Goal: Information Seeking & Learning: Learn about a topic

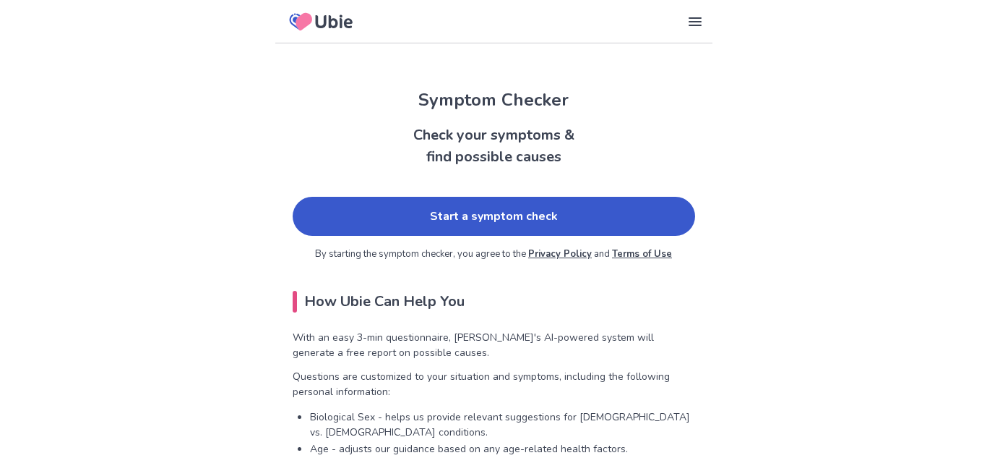
click at [421, 210] on link "Start a symptom check" at bounding box center [494, 216] width 403 height 39
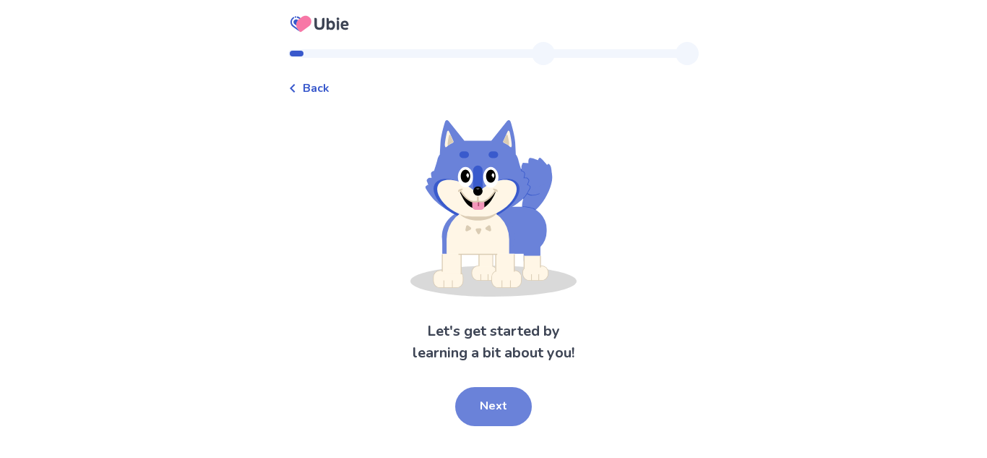
click at [479, 398] on button "Next" at bounding box center [493, 406] width 77 height 39
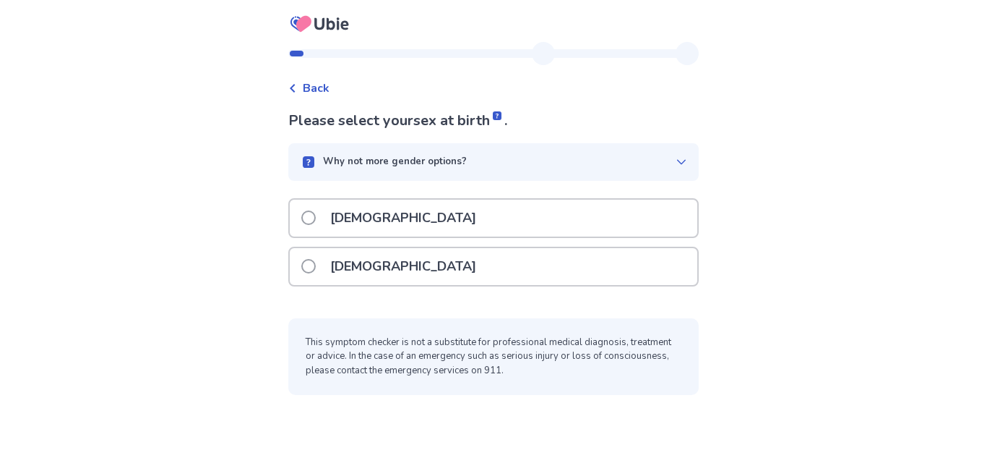
click at [447, 272] on div "[DEMOGRAPHIC_DATA]" at bounding box center [494, 266] width 408 height 37
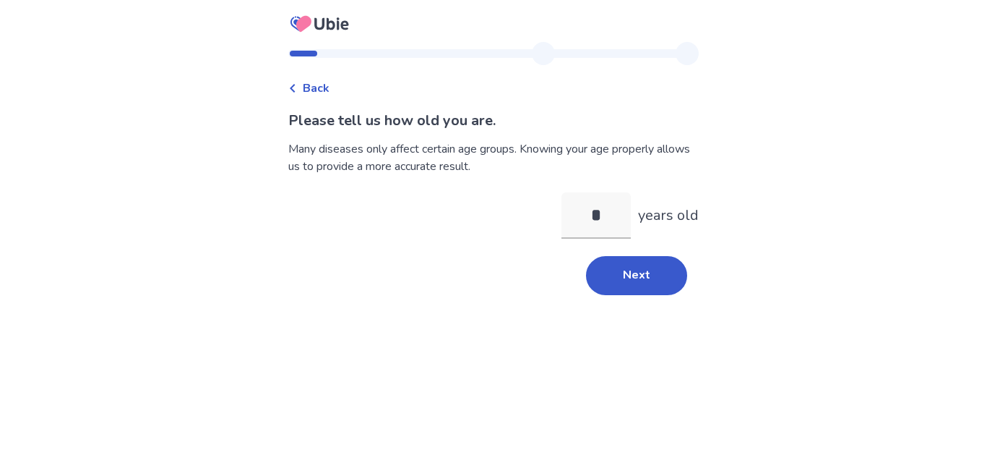
type input "**"
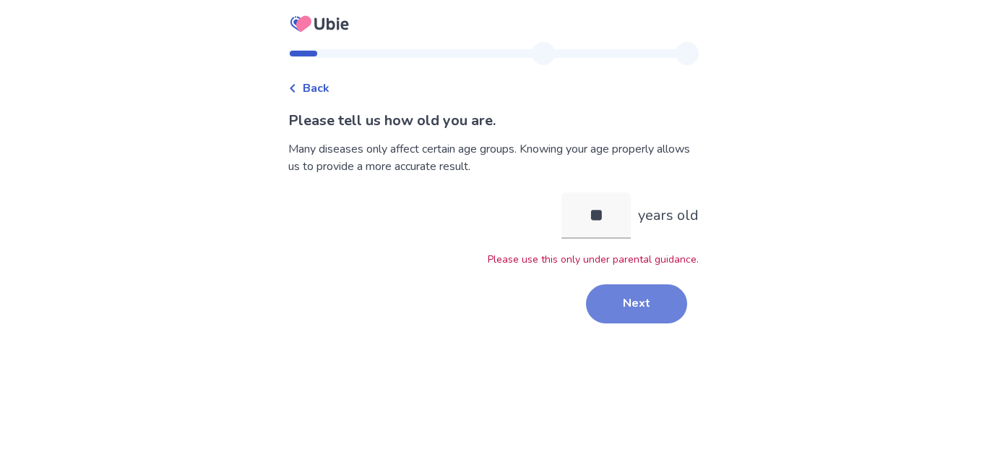
click at [609, 310] on button "Next" at bounding box center [636, 303] width 101 height 39
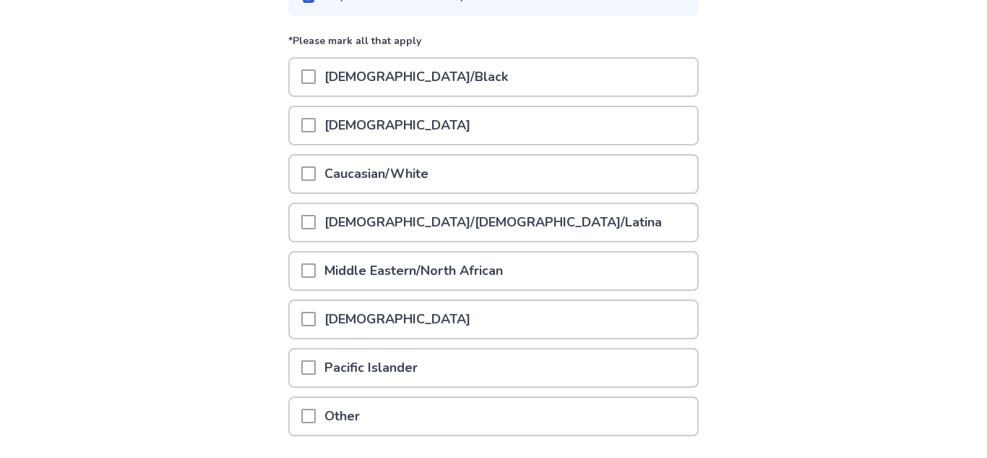
scroll to position [171, 0]
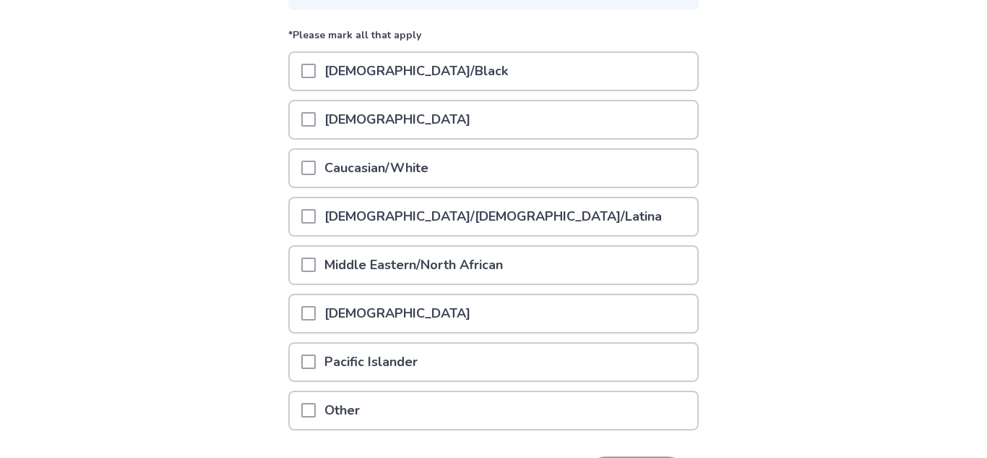
click at [430, 166] on p "Caucasian/White" at bounding box center [376, 168] width 121 height 37
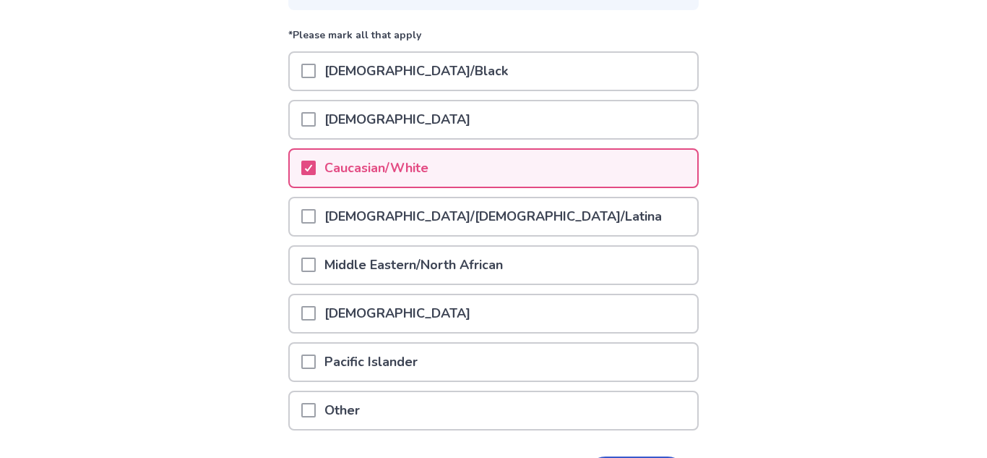
scroll to position [272, 0]
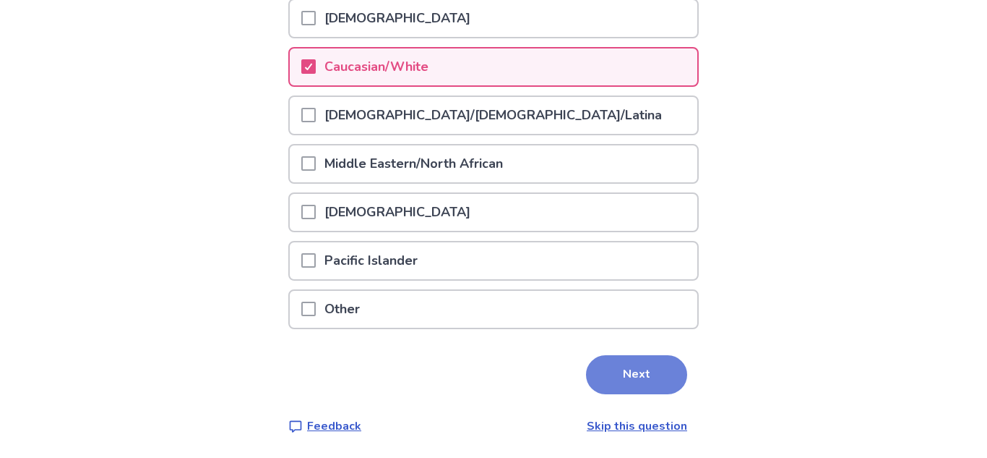
click at [622, 378] on button "Next" at bounding box center [636, 374] width 101 height 39
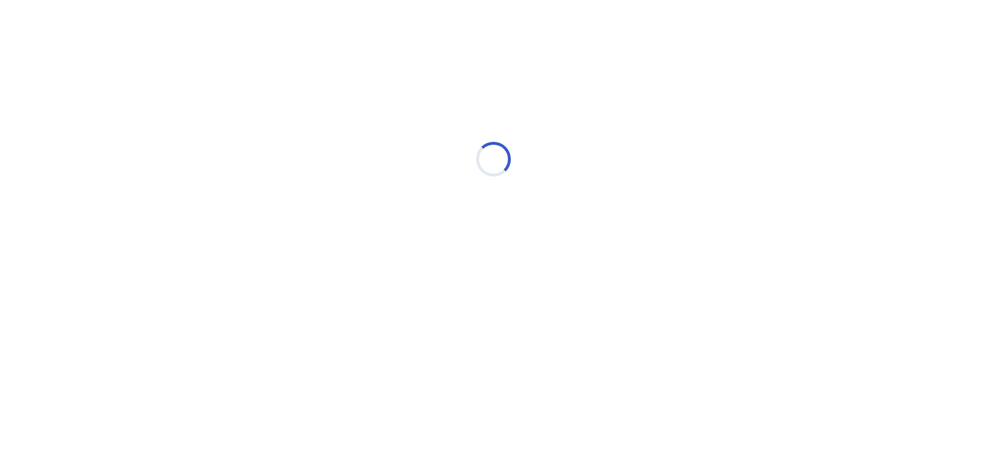
scroll to position [0, 0]
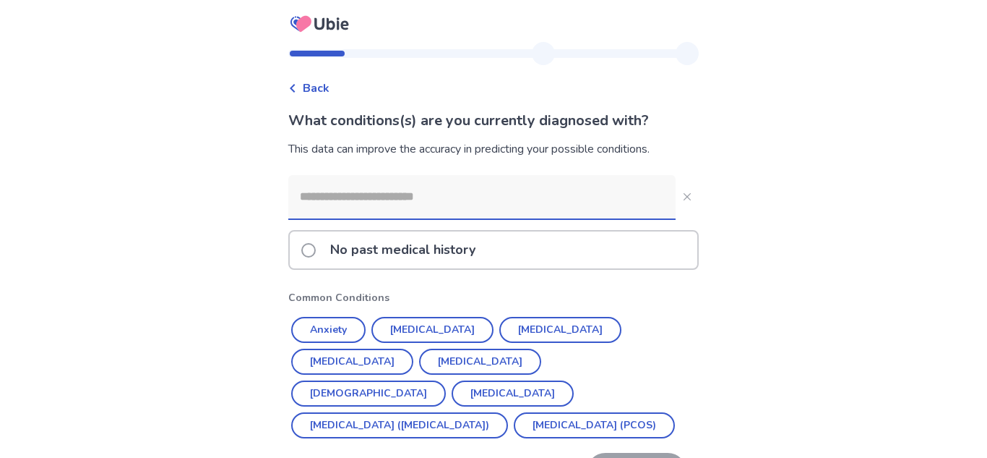
click at [395, 249] on p "No past medical history" at bounding box center [403, 249] width 163 height 37
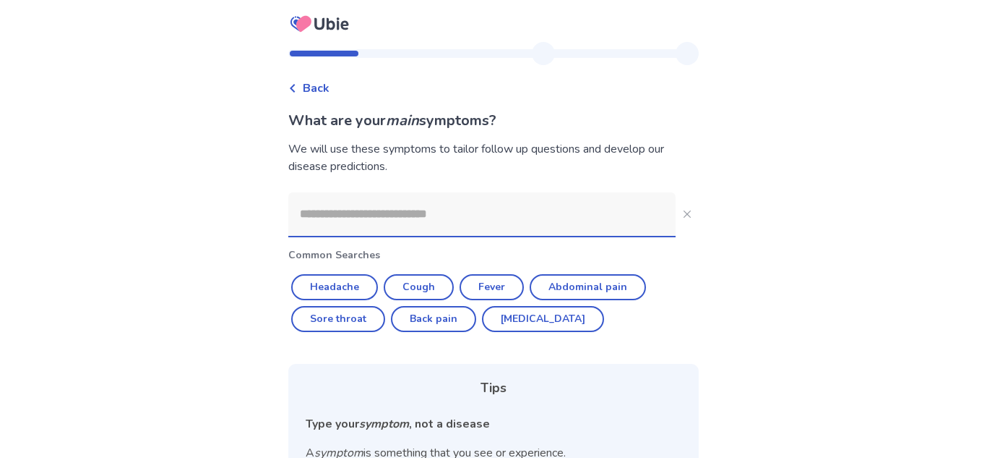
click at [340, 215] on input at bounding box center [481, 213] width 387 height 43
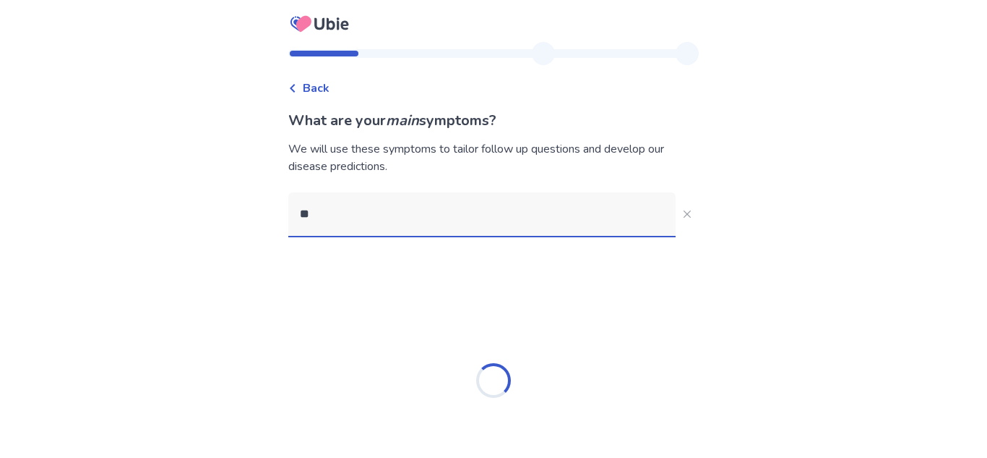
type input "***"
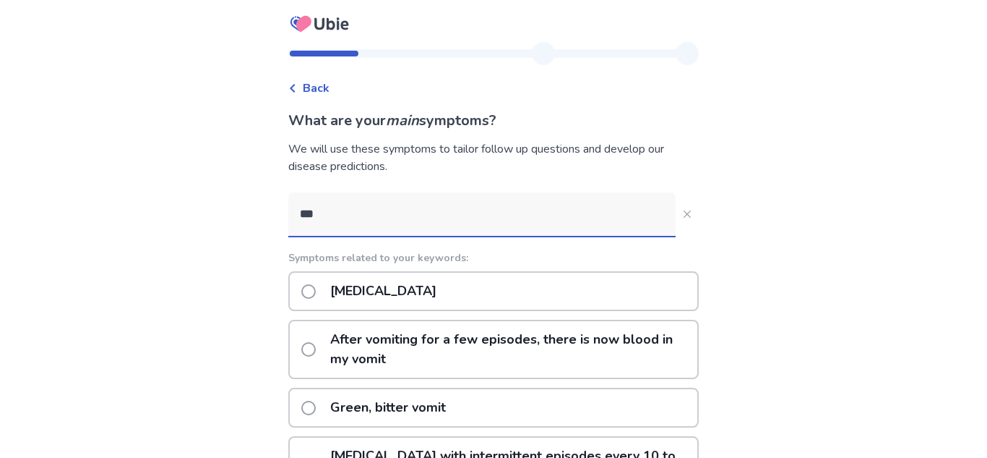
click at [341, 285] on p "Nausea or vomiting" at bounding box center [384, 290] width 124 height 37
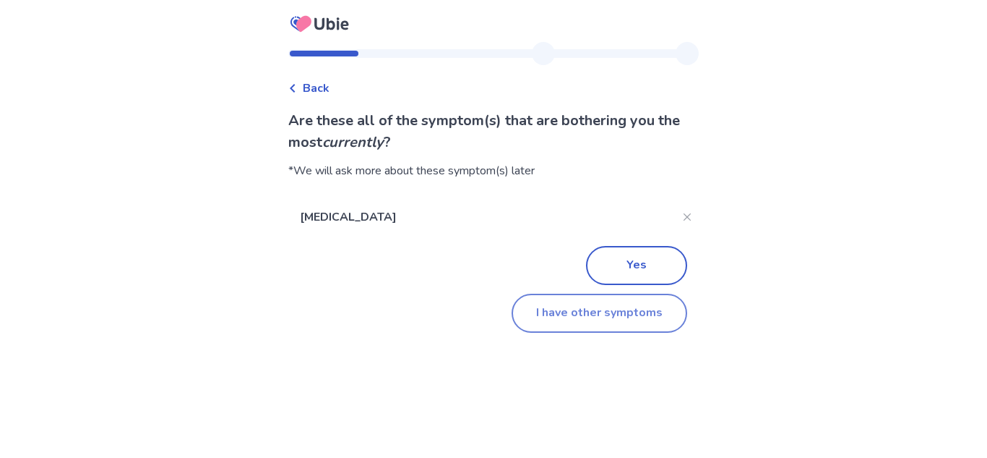
click at [567, 327] on button "I have other symptoms" at bounding box center [600, 312] width 176 height 39
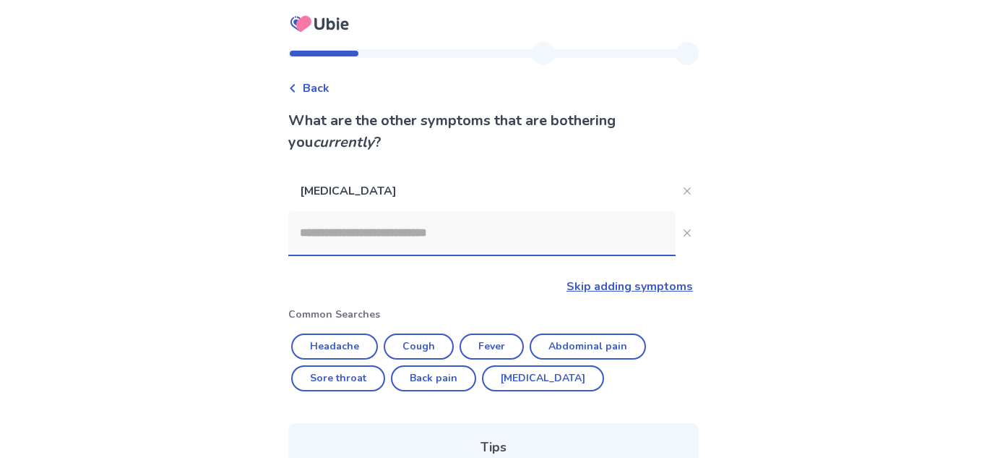
click at [466, 231] on input at bounding box center [481, 232] width 387 height 43
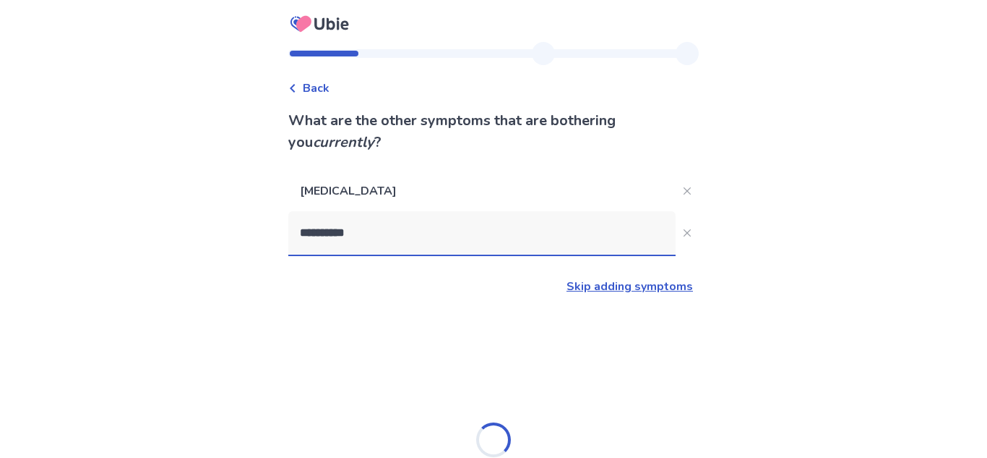
type input "**********"
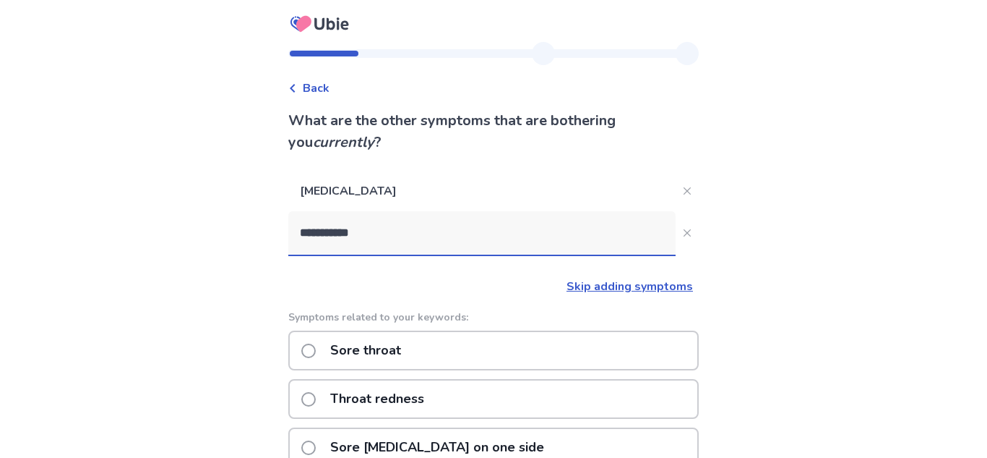
click at [429, 353] on div "Sore throat" at bounding box center [493, 350] width 411 height 40
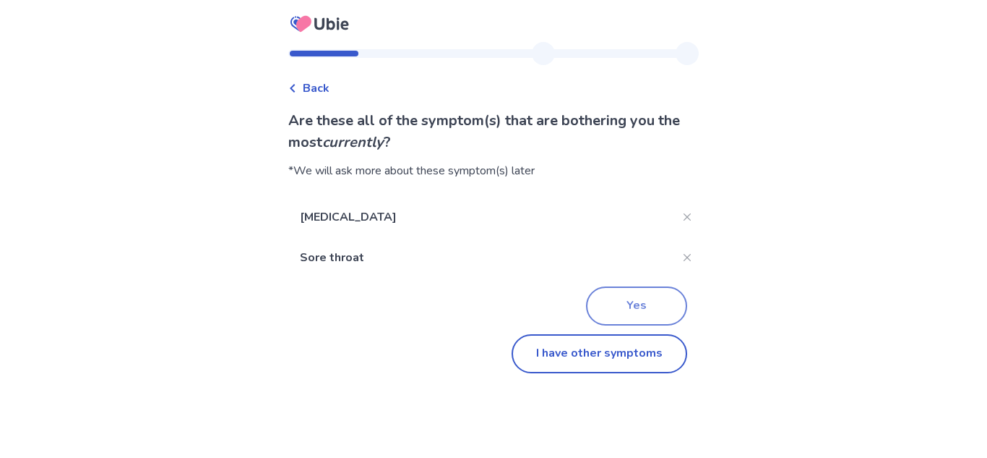
click at [642, 295] on button "Yes" at bounding box center [636, 305] width 101 height 39
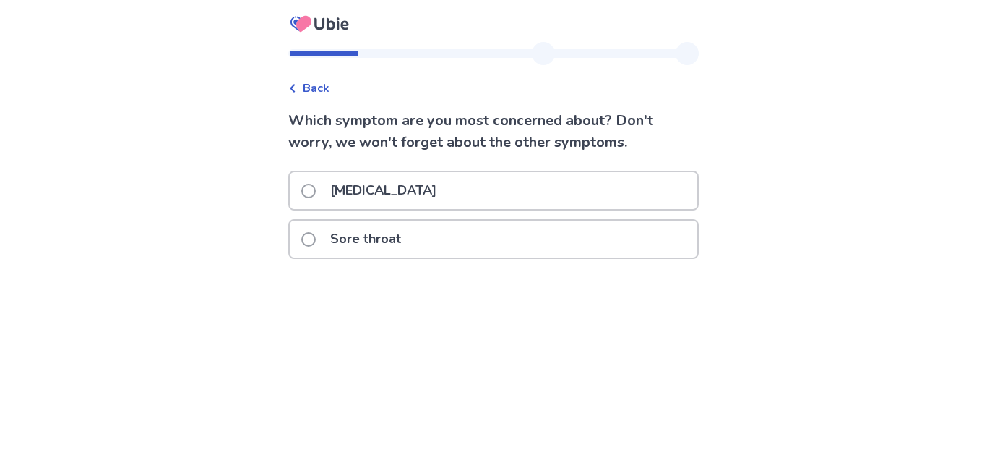
click at [445, 186] on p "Nausea or vomiting" at bounding box center [384, 190] width 124 height 37
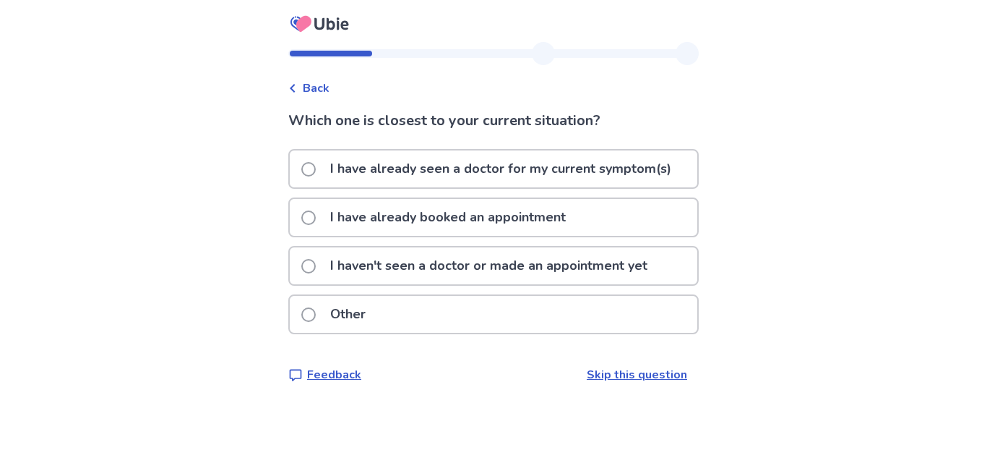
click at [645, 258] on p "I haven't seen a doctor or made an appointment yet" at bounding box center [489, 265] width 335 height 37
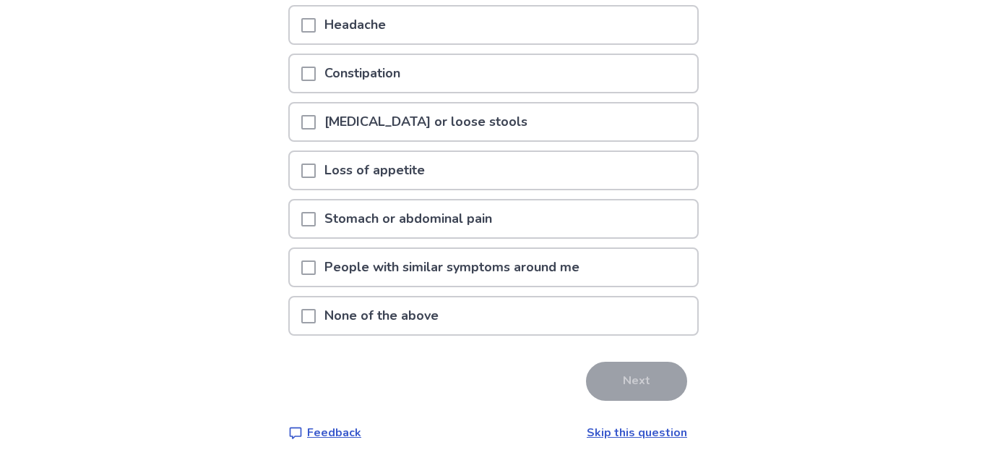
scroll to position [244, 0]
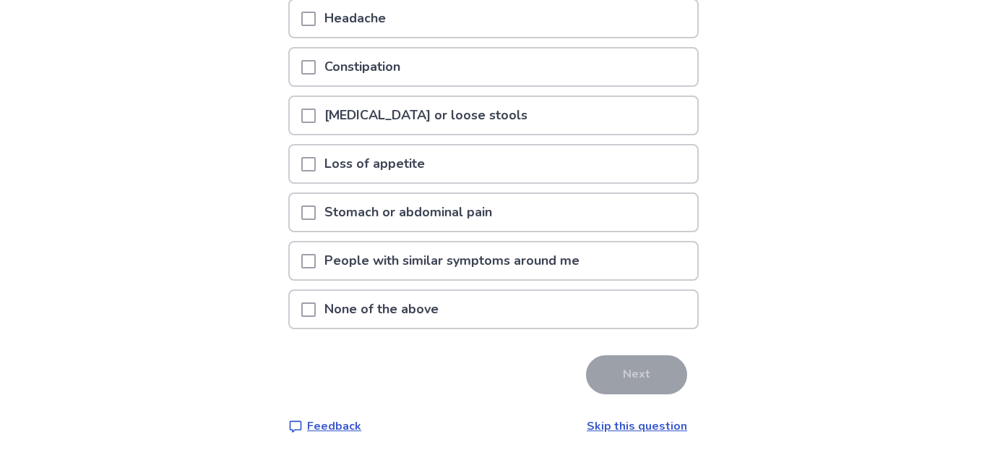
click at [316, 309] on span at bounding box center [308, 309] width 14 height 14
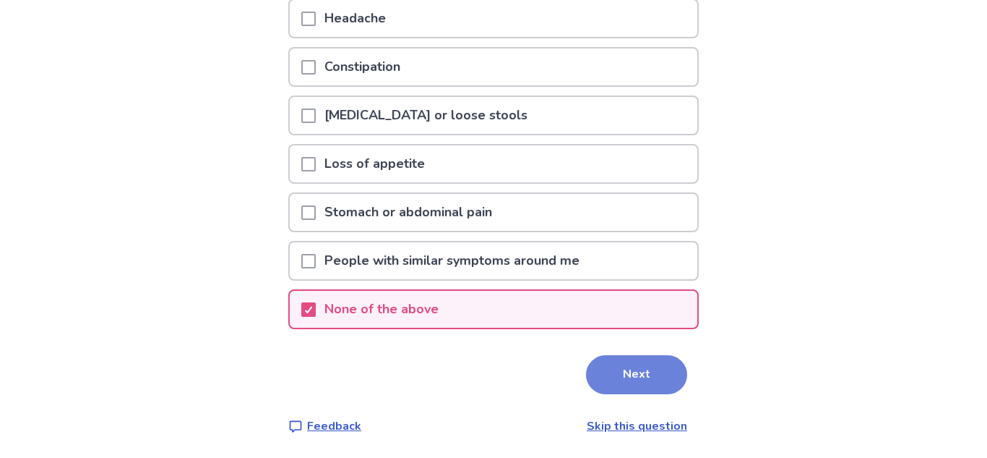
click at [671, 384] on button "Next" at bounding box center [636, 374] width 101 height 39
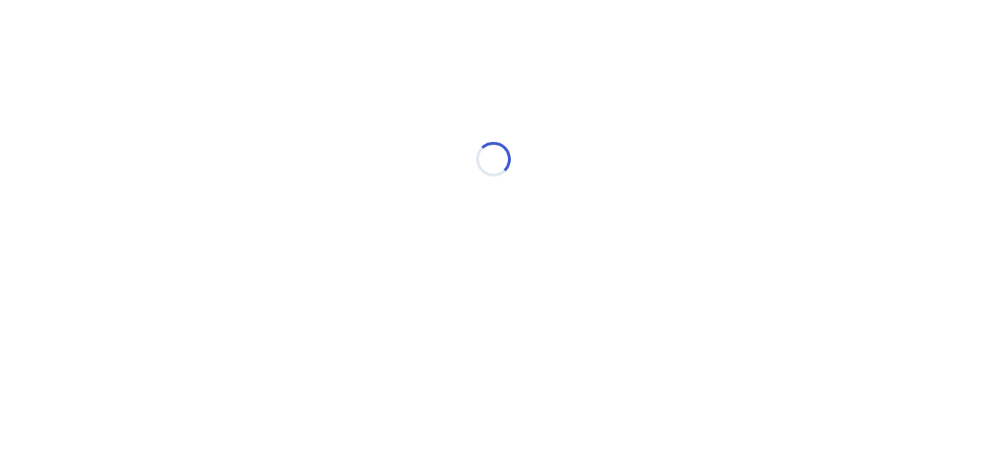
scroll to position [0, 0]
select select "*"
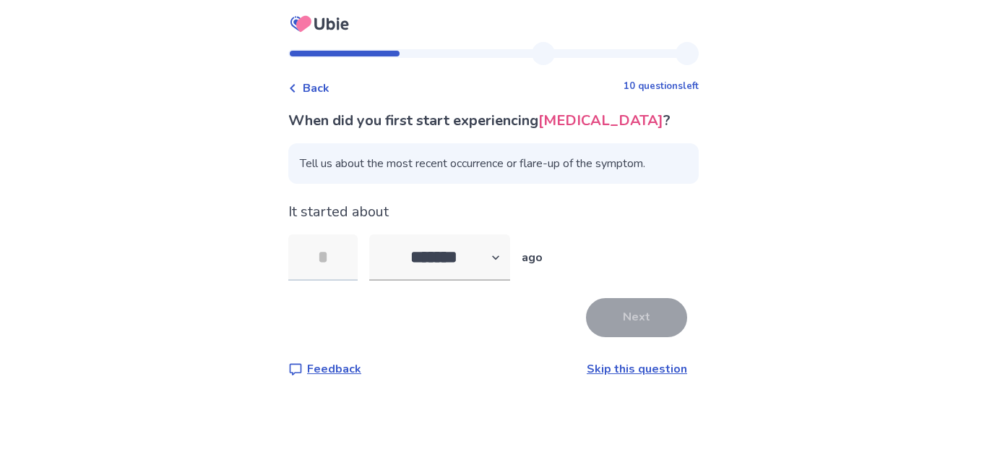
click at [357, 246] on input "tel" at bounding box center [322, 257] width 69 height 46
click at [448, 272] on select "******* ****** ******* ******** *******" at bounding box center [439, 257] width 141 height 46
click at [351, 242] on input "tel" at bounding box center [322, 257] width 69 height 46
click at [646, 372] on link "Skip this question" at bounding box center [637, 369] width 100 height 16
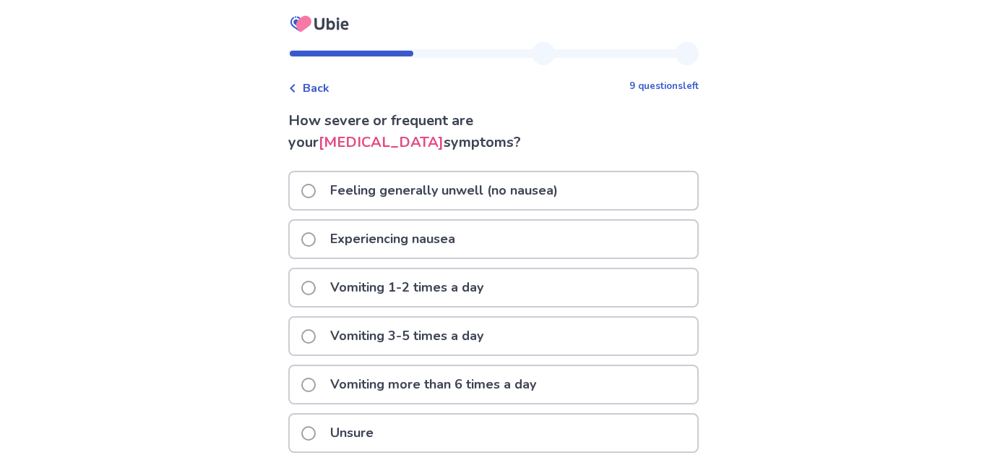
click at [448, 187] on p "Feeling generally unwell (no nausea)" at bounding box center [444, 190] width 245 height 37
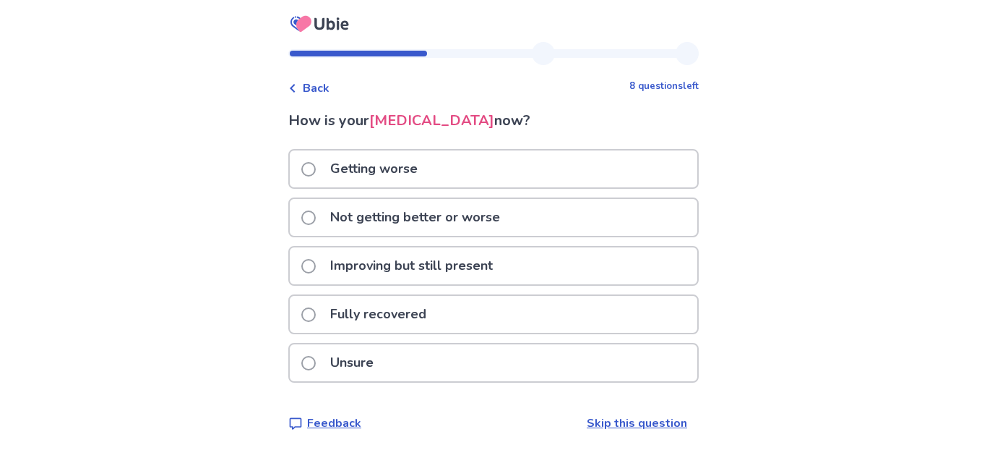
click at [523, 220] on div "Not getting better or worse" at bounding box center [494, 217] width 408 height 37
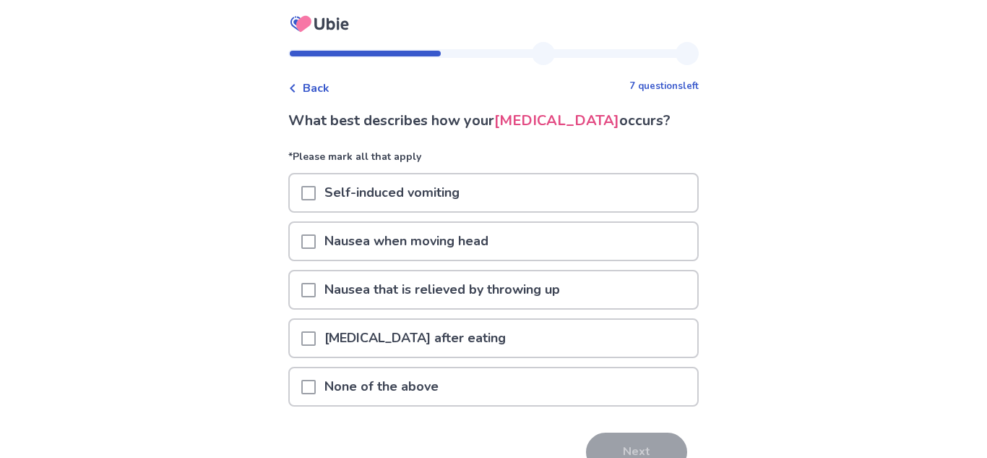
click at [404, 393] on p "None of the above" at bounding box center [382, 386] width 132 height 37
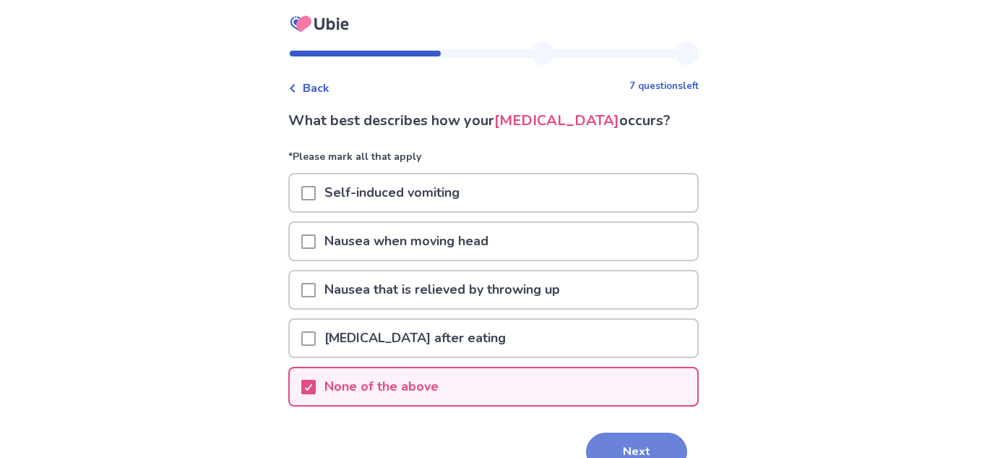
click at [618, 438] on button "Next" at bounding box center [636, 451] width 101 height 39
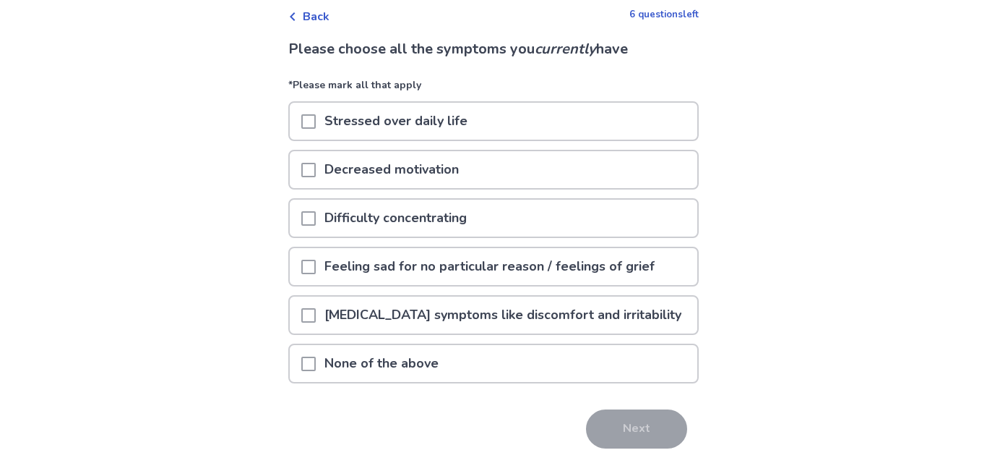
scroll to position [126, 0]
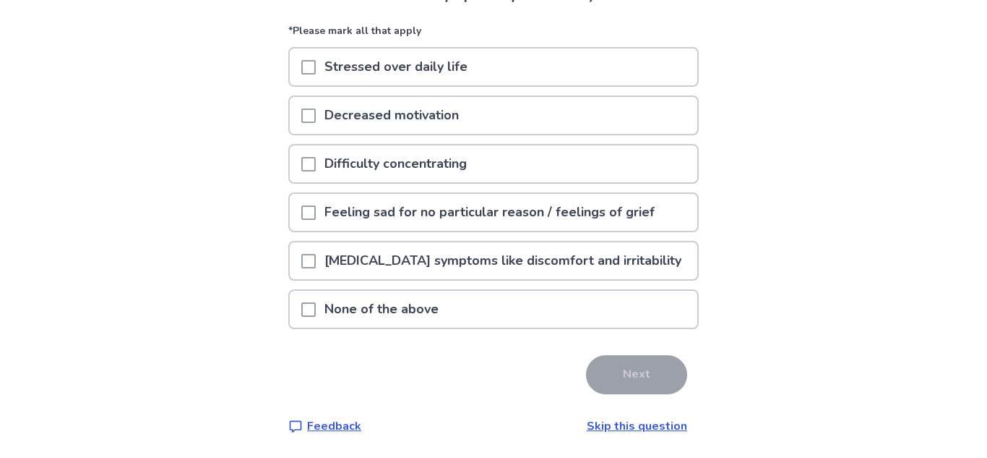
click at [645, 257] on p "Premenstrual symptoms like discomfort and irritability" at bounding box center [503, 260] width 374 height 37
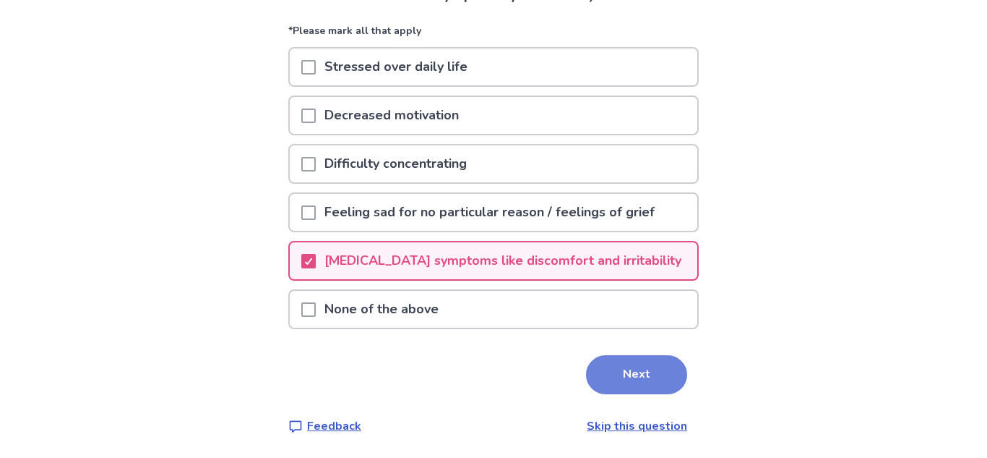
click at [622, 368] on button "Next" at bounding box center [636, 374] width 101 height 39
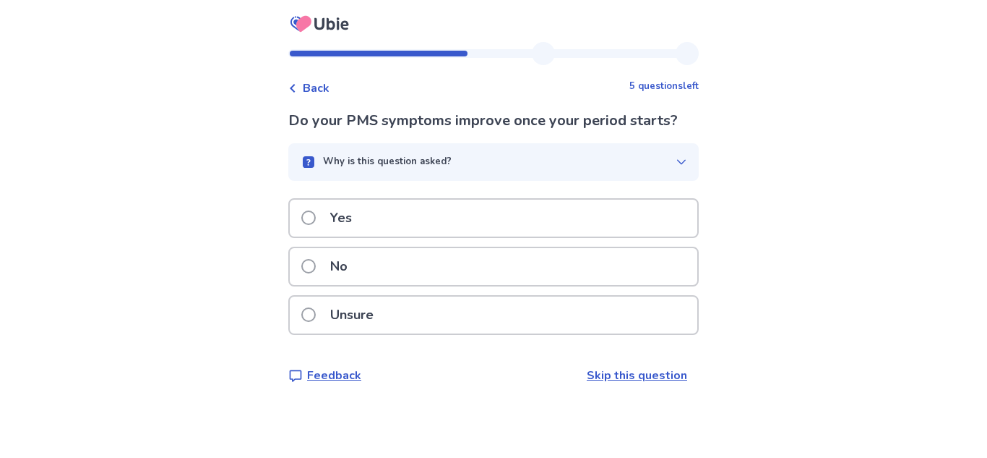
click at [551, 315] on div "Unsure" at bounding box center [494, 314] width 408 height 37
click at [533, 207] on div "Yes" at bounding box center [494, 217] width 408 height 37
click at [442, 275] on div "No" at bounding box center [494, 266] width 408 height 37
click at [444, 271] on div "No" at bounding box center [494, 266] width 408 height 37
click at [452, 218] on div "Yes" at bounding box center [494, 217] width 408 height 37
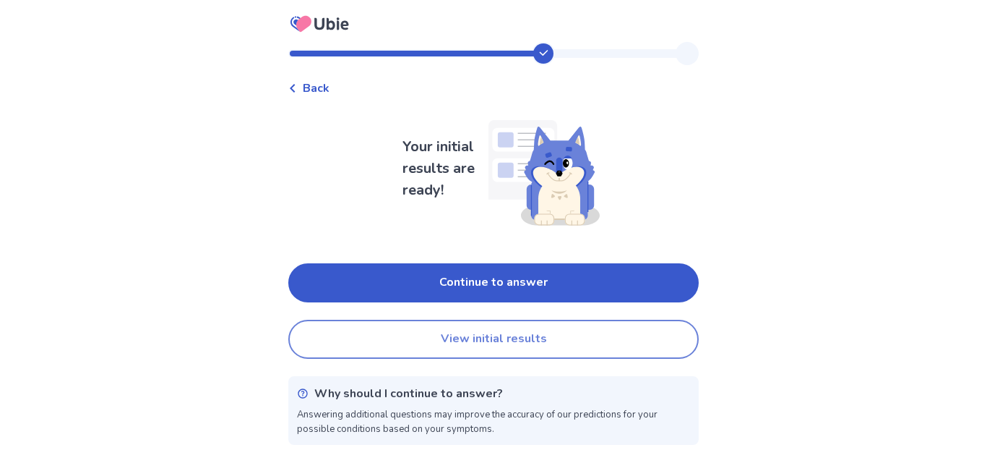
click at [629, 337] on button "View initial results" at bounding box center [493, 338] width 411 height 39
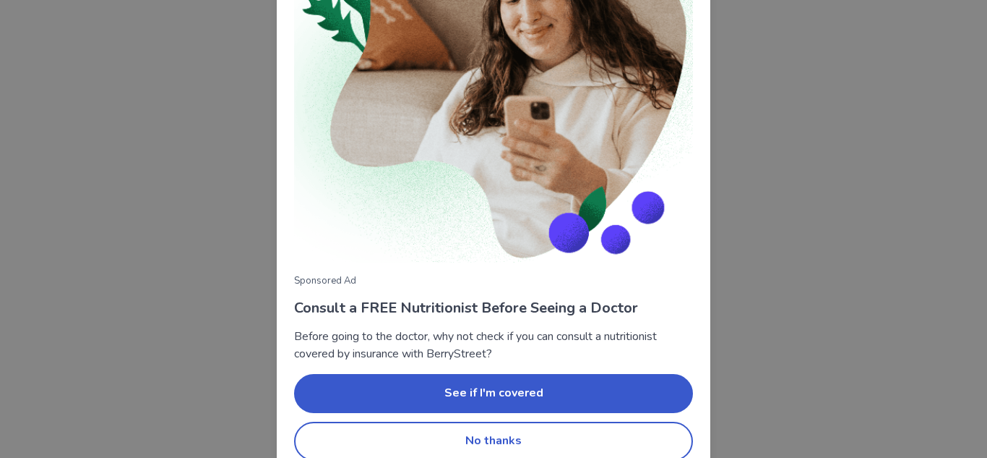
scroll to position [175, 0]
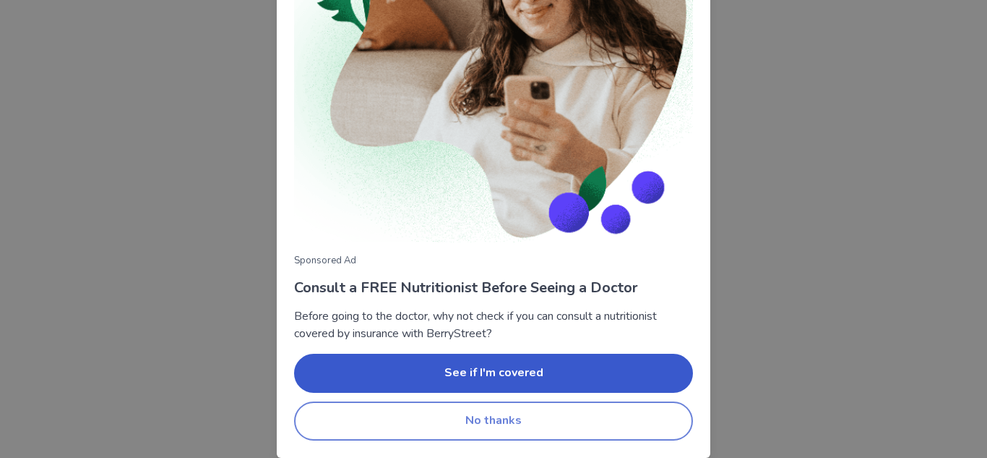
click at [513, 426] on button "No thanks" at bounding box center [493, 420] width 399 height 39
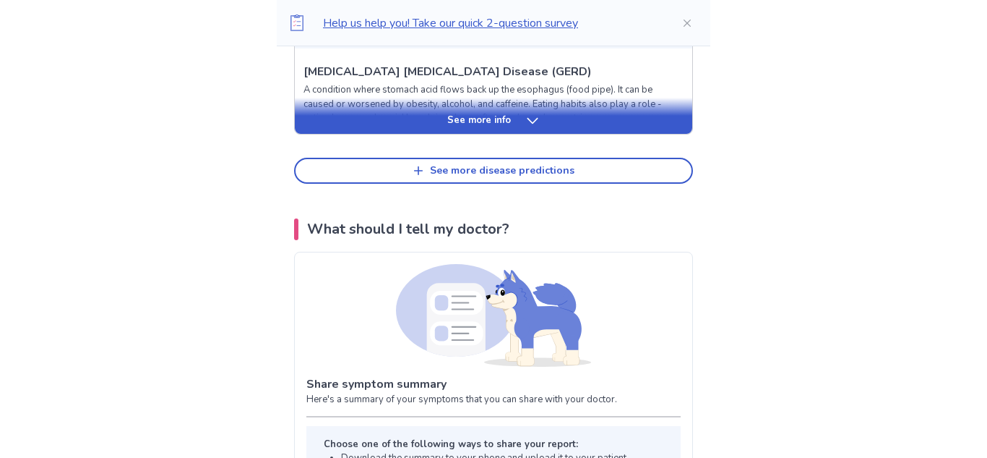
scroll to position [834, 0]
